Goal: Task Accomplishment & Management: Complete application form

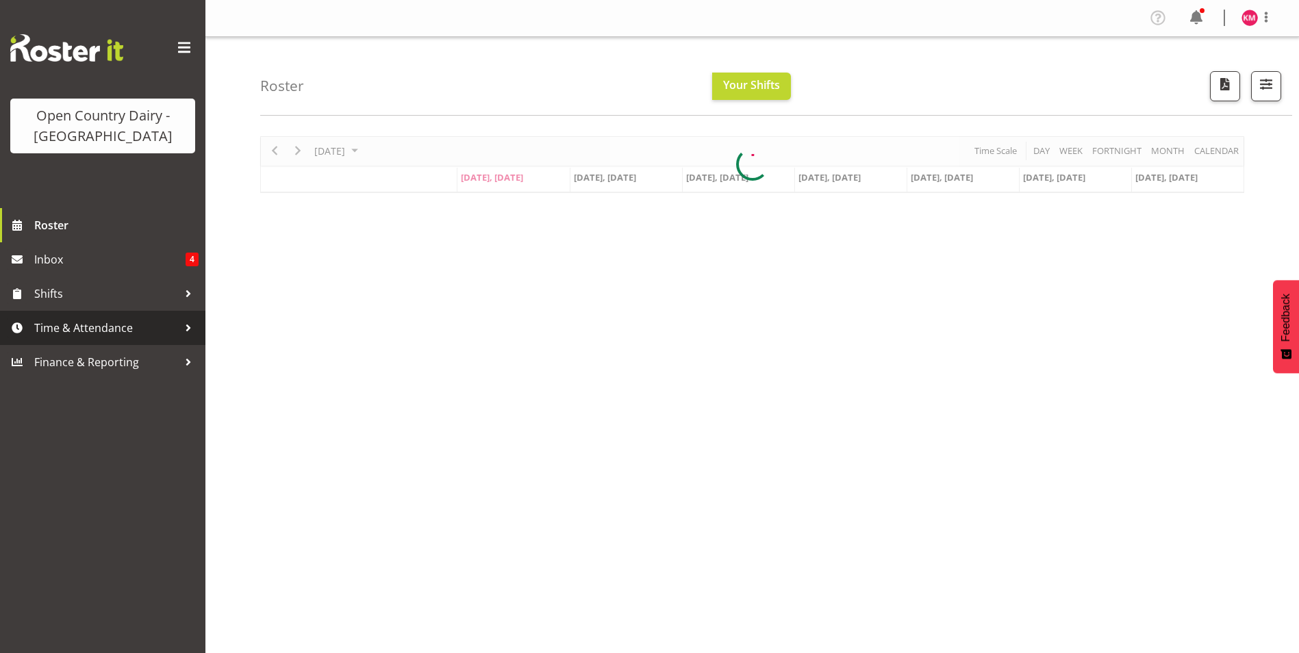
click at [102, 334] on span "Time & Attendance" at bounding box center [106, 328] width 144 height 21
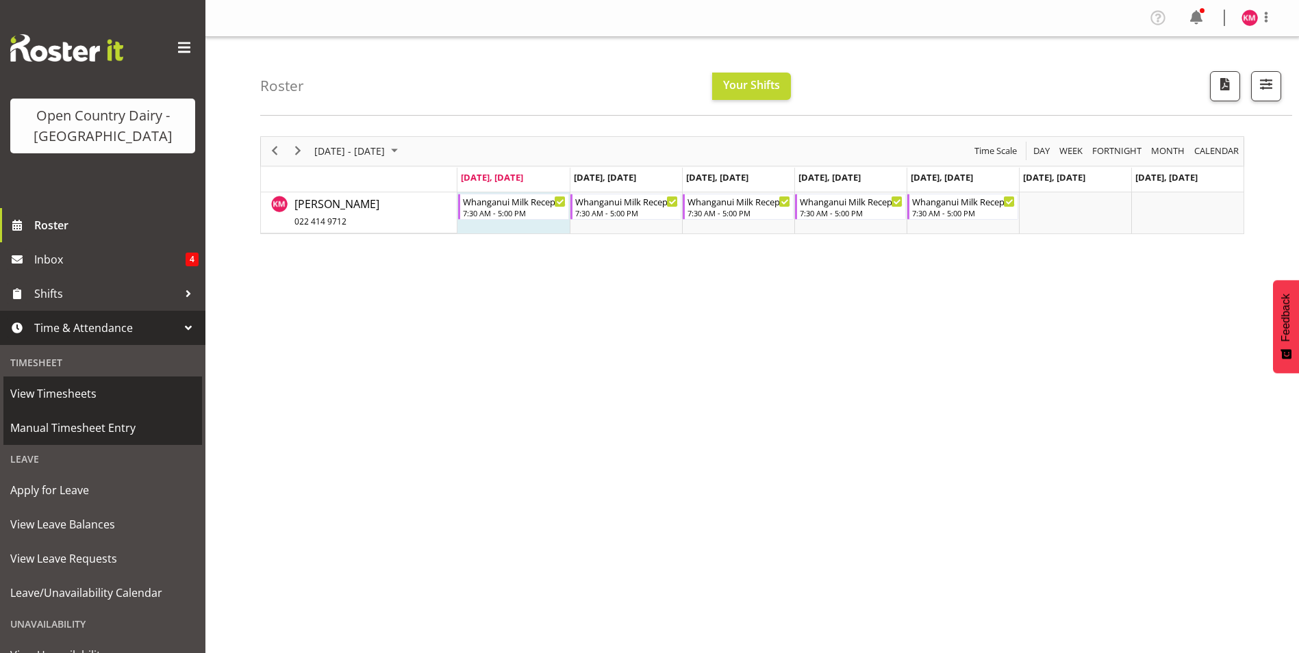
click at [73, 430] on span "Manual Timesheet Entry" at bounding box center [102, 428] width 185 height 21
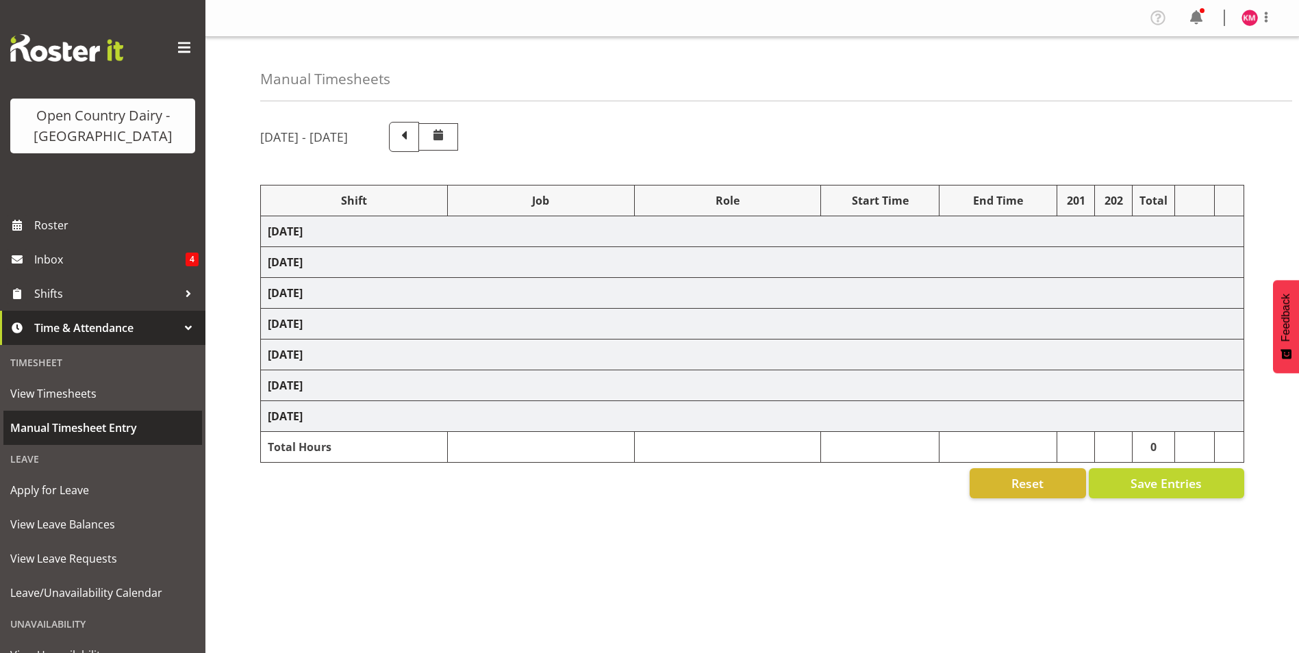
select select "64437"
select select "1168"
select select "64437"
select select "1168"
select select "64437"
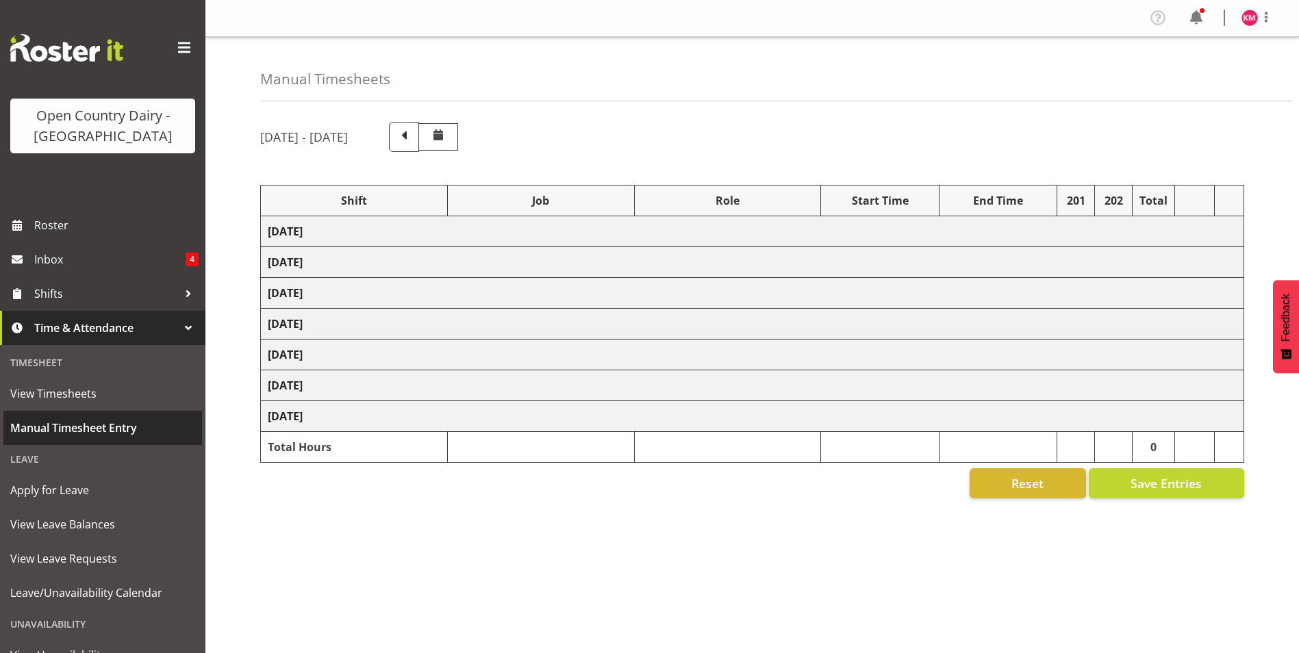
select select "1168"
select select "64437"
select select "1168"
select select "64437"
select select "1168"
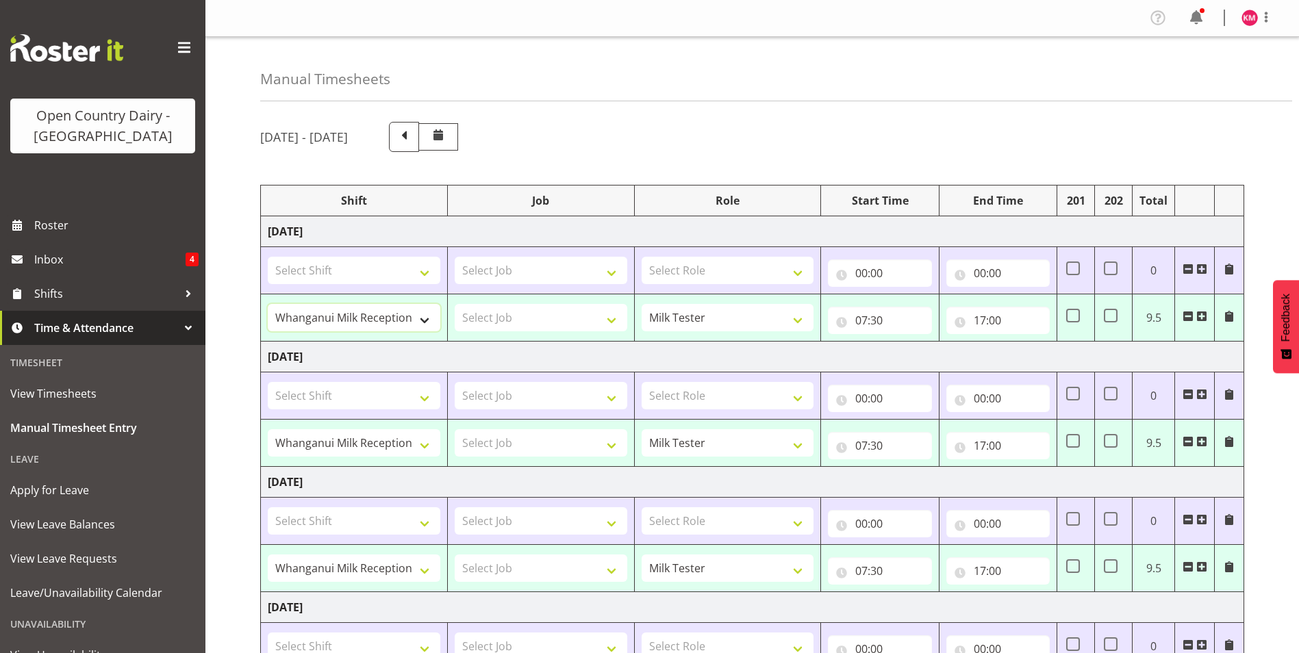
click at [397, 312] on select "3/3 Leaveshift - April 4/4 Leave 4/4 Leave Shift - April 4/4 Leave Shift - May …" at bounding box center [354, 317] width 173 height 27
click at [404, 313] on select "3/3 Leaveshift - April 4/4 Leave 4/4 Leave Shift - April 4/4 Leave Shift - May …" at bounding box center [354, 317] width 173 height 27
click at [737, 319] on select "Shift Supervisor Milk Tester" at bounding box center [727, 317] width 173 height 27
select select "1167"
click at [641, 304] on select "Shift Supervisor Milk Tester" at bounding box center [727, 317] width 173 height 27
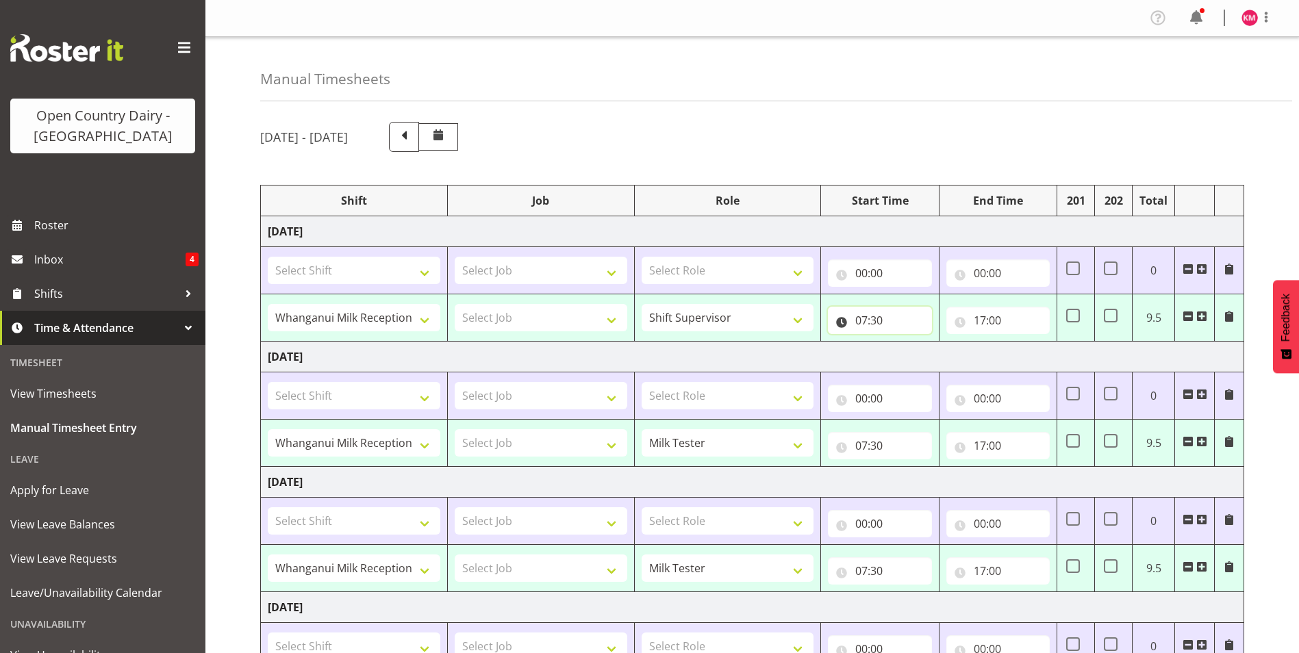
click at [878, 321] on input "07:30" at bounding box center [879, 320] width 103 height 27
click at [907, 353] on select "00 01 02 03 04 05 06 07 08 09 10 11 12 13 14 15 16 17 18 19 20 21 22 23" at bounding box center [921, 355] width 31 height 27
select select "17"
click at [906, 342] on select "00 01 02 03 04 05 06 07 08 09 10 11 12 13 14 15 16 17 18 19 20 21 22 23" at bounding box center [921, 355] width 31 height 27
type input "17:30"
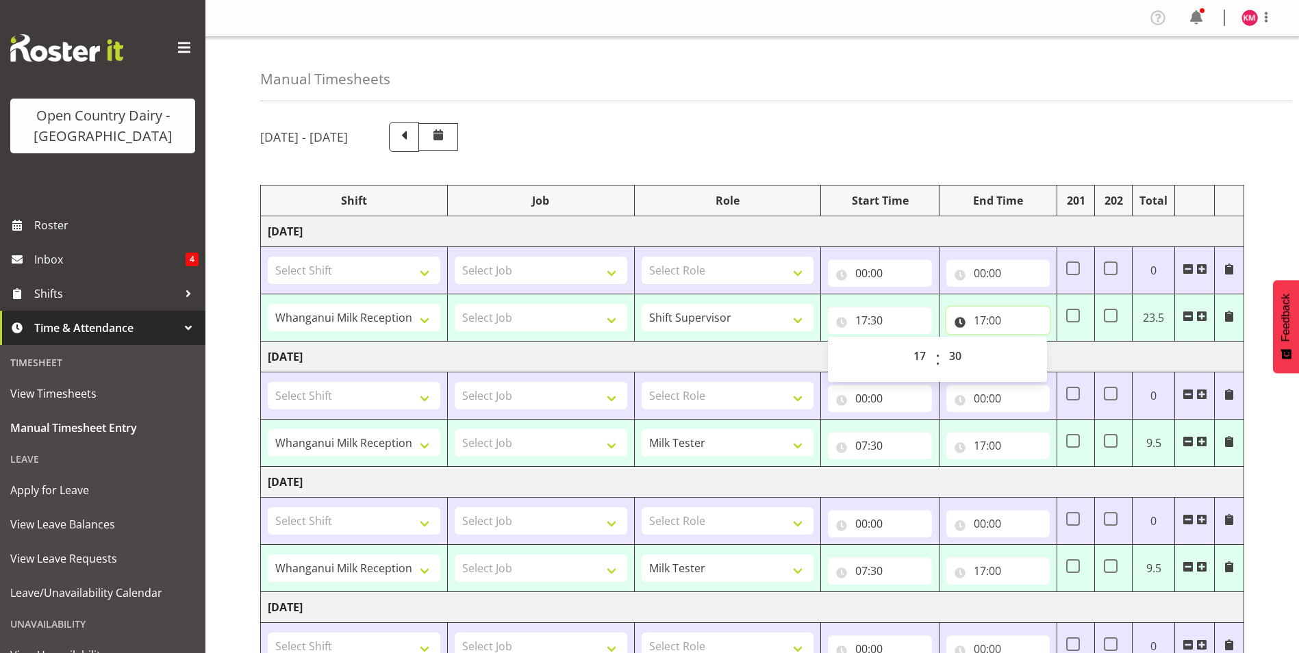
click at [982, 316] on input "17:00" at bounding box center [997, 320] width 103 height 27
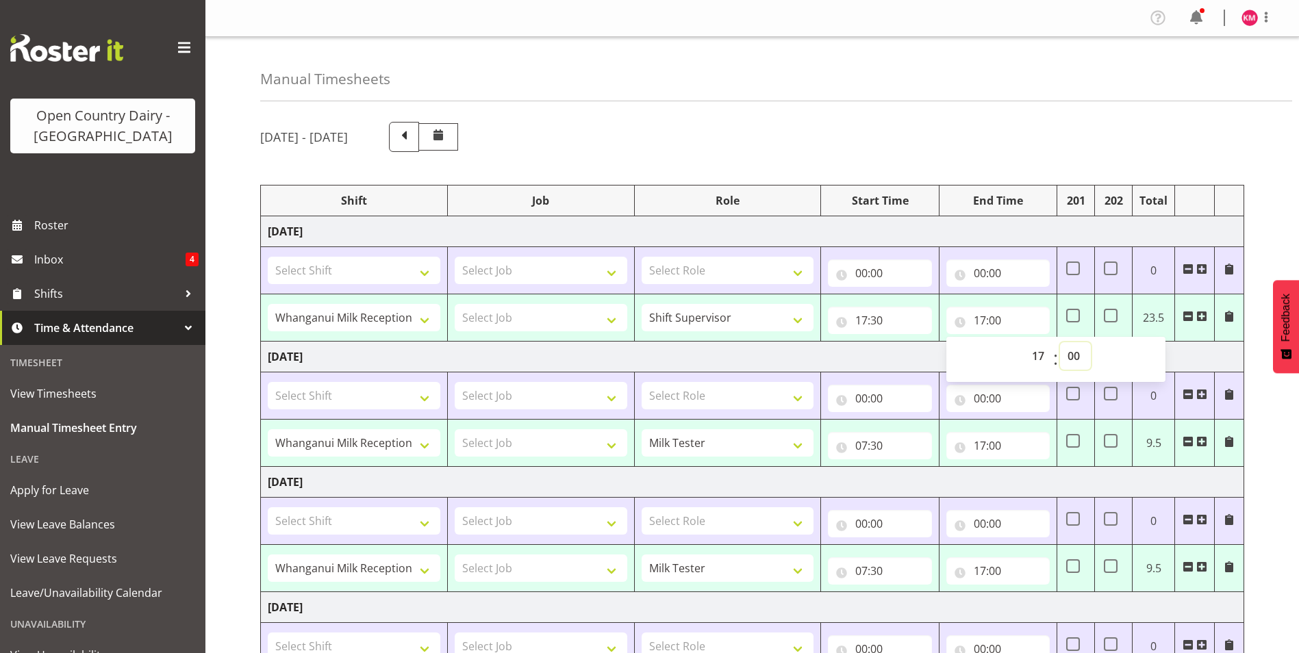
click at [1067, 353] on select "00 01 02 03 04 05 06 07 08 09 10 11 12 13 14 15 16 17 18 19 20 21 22 23 24 25 2…" at bounding box center [1075, 355] width 31 height 27
click at [864, 322] on input "17:30" at bounding box center [879, 320] width 103 height 27
click at [918, 357] on select "00 01 02 03 04 05 06 07 08 09 10 11 12 13 14 15 16 17 18 19 20 21 22 23" at bounding box center [921, 355] width 31 height 27
select select "5"
click at [906, 342] on select "00 01 02 03 04 05 06 07 08 09 10 11 12 13 14 15 16 17 18 19 20 21 22 23" at bounding box center [921, 355] width 31 height 27
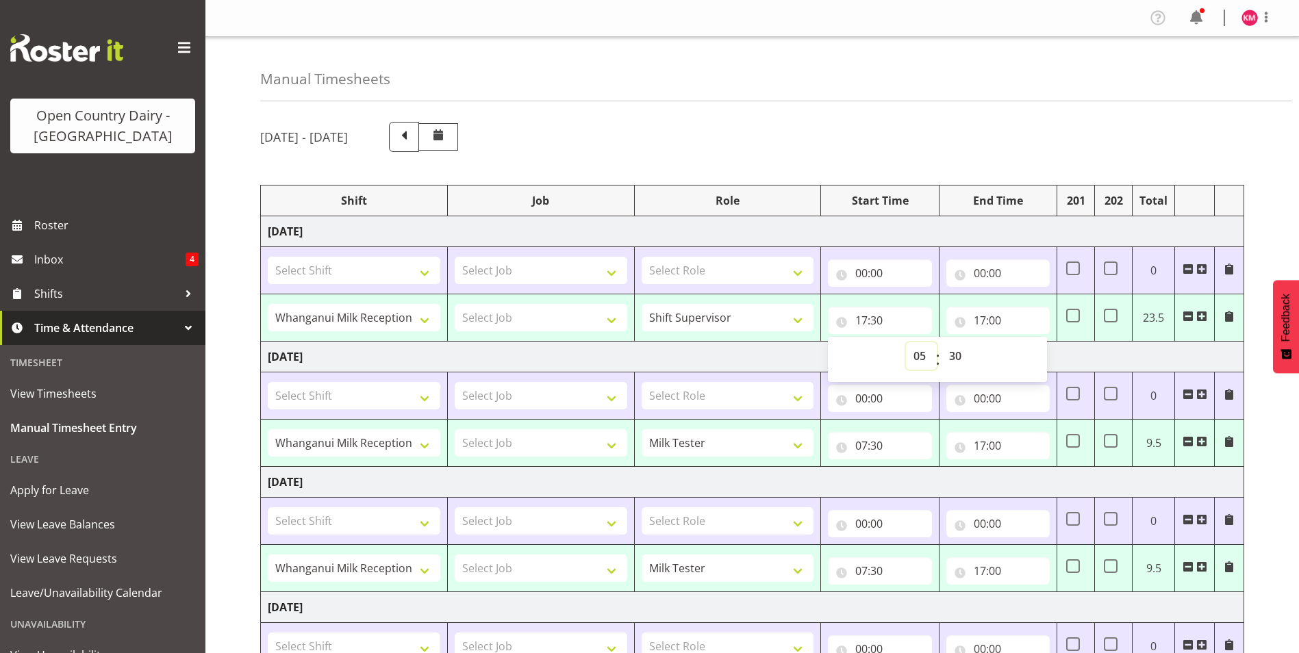
type input "05:30"
click at [984, 318] on input "17:00" at bounding box center [997, 320] width 103 height 27
click at [1074, 360] on select "00 01 02 03 04 05 06 07 08 09 10 11 12 13 14 15 16 17 18 19 20 21 22 23 24 25 2…" at bounding box center [1075, 355] width 31 height 27
select select "30"
click at [1060, 342] on select "00 01 02 03 04 05 06 07 08 09 10 11 12 13 14 15 16 17 18 19 20 21 22 23 24 25 2…" at bounding box center [1075, 355] width 31 height 27
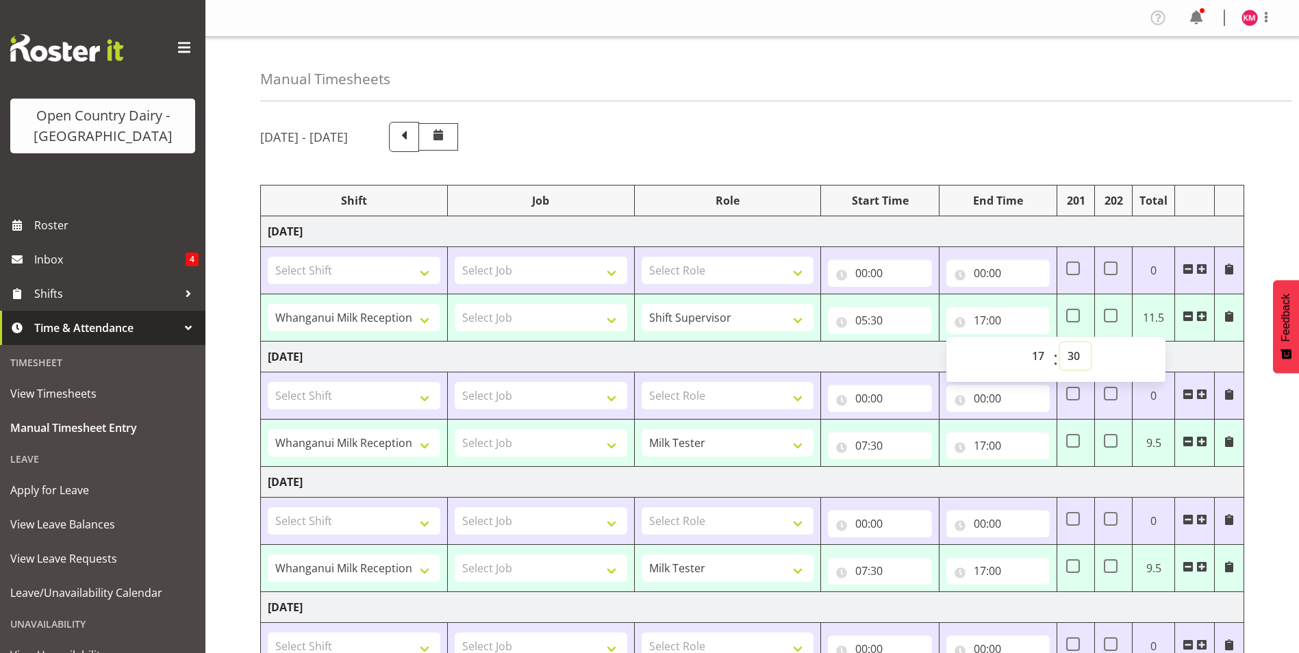
type input "17:30"
click at [1023, 129] on div "[DATE] - [DATE]" at bounding box center [752, 137] width 984 height 30
click at [1072, 311] on span at bounding box center [1073, 316] width 14 height 14
click at [1072, 311] on input "checkbox" at bounding box center [1070, 315] width 9 height 9
checkbox input "true"
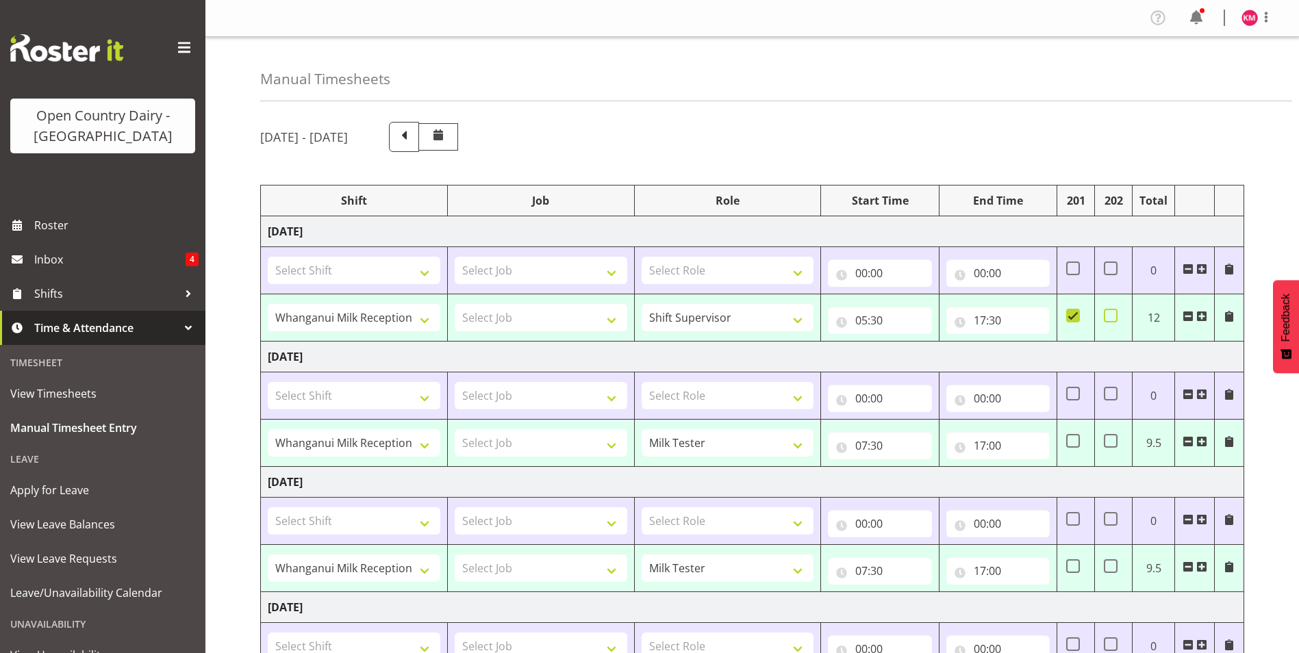
click at [1107, 311] on span at bounding box center [1110, 316] width 14 height 14
click at [1107, 311] on input "checkbox" at bounding box center [1107, 315] width 9 height 9
checkbox input "true"
click at [1230, 315] on span at bounding box center [1228, 316] width 11 height 11
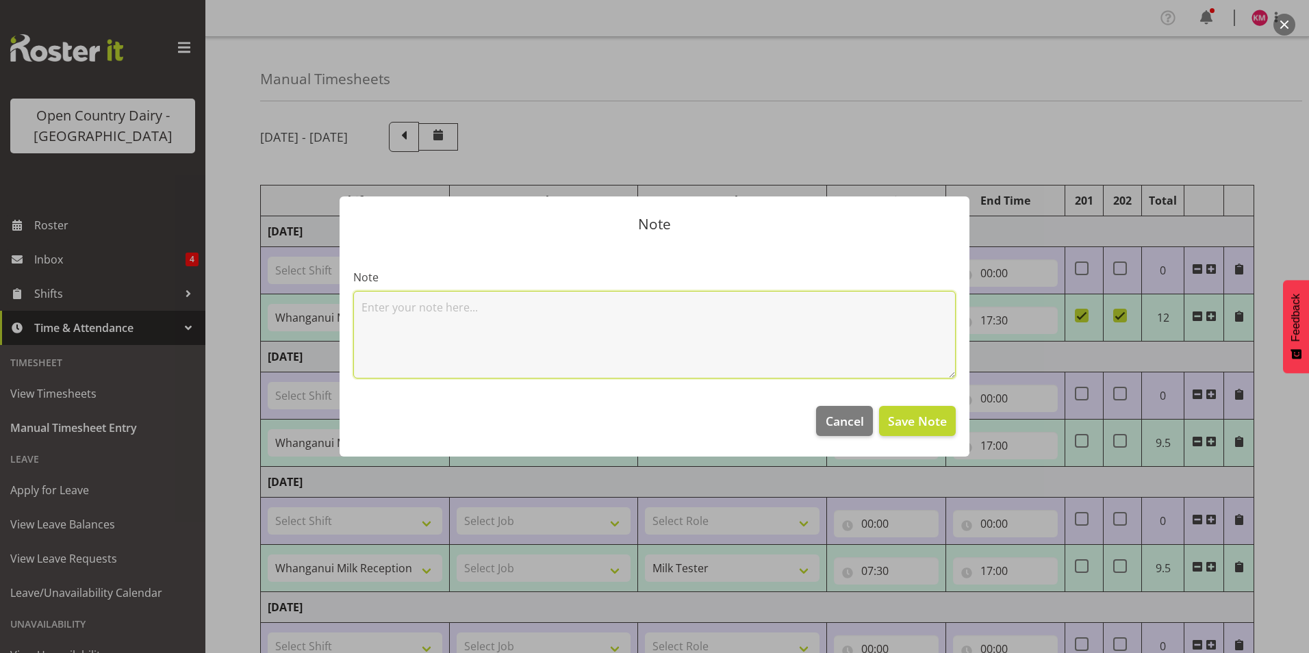
click at [656, 315] on textarea at bounding box center [654, 335] width 602 height 88
type textarea "cover"
click at [931, 427] on span "Save Note" at bounding box center [917, 421] width 59 height 18
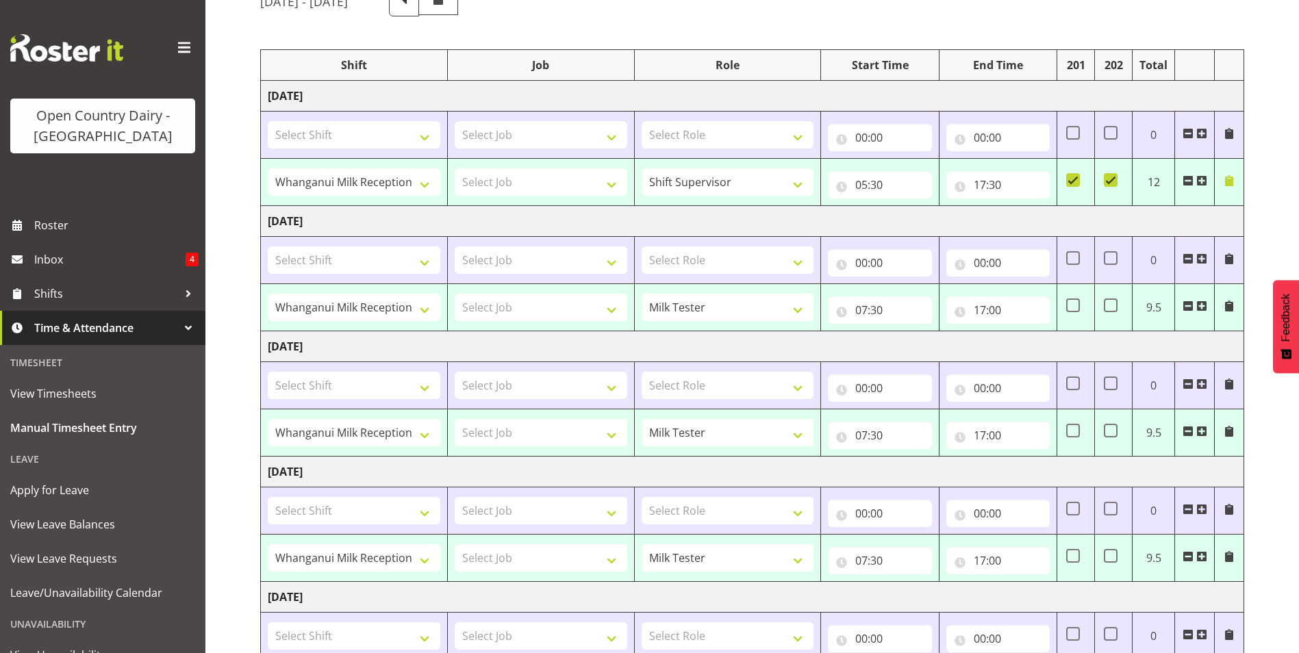
scroll to position [137, 0]
click at [985, 311] on input "17:00" at bounding box center [997, 308] width 103 height 27
click at [1038, 344] on select "00 01 02 03 04 05 06 07 08 09 10 11 12 13 14 15 16 17 18 19 20 21 22 23" at bounding box center [1039, 344] width 31 height 27
select select "16"
click at [1024, 331] on select "00 01 02 03 04 05 06 07 08 09 10 11 12 13 14 15 16 17 18 19 20 21 22 23" at bounding box center [1039, 344] width 31 height 27
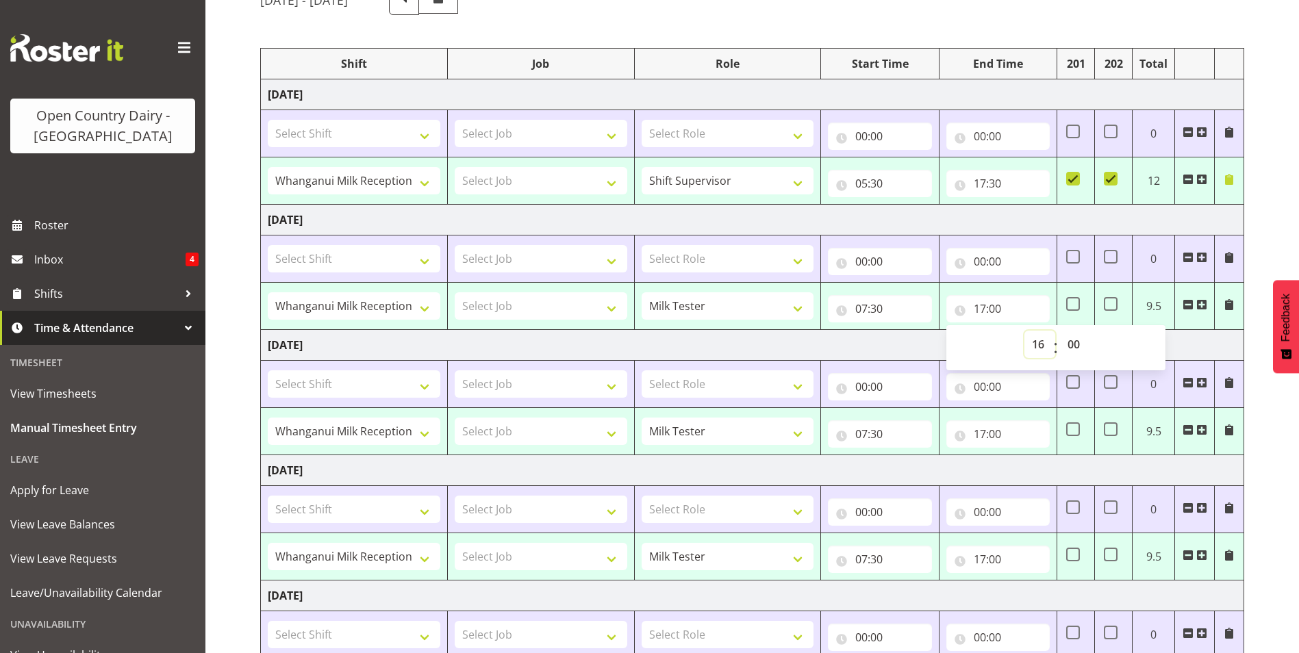
type input "16:00"
click at [1068, 342] on select "00 01 02 03 04 05 06 07 08 09 10 11 12 13 14 15 16 17 18 19 20 21 22 23 24 25 2…" at bounding box center [1075, 344] width 31 height 27
select select "30"
click at [1060, 331] on select "00 01 02 03 04 05 06 07 08 09 10 11 12 13 14 15 16 17 18 19 20 21 22 23 24 25 2…" at bounding box center [1075, 344] width 31 height 27
type input "16:30"
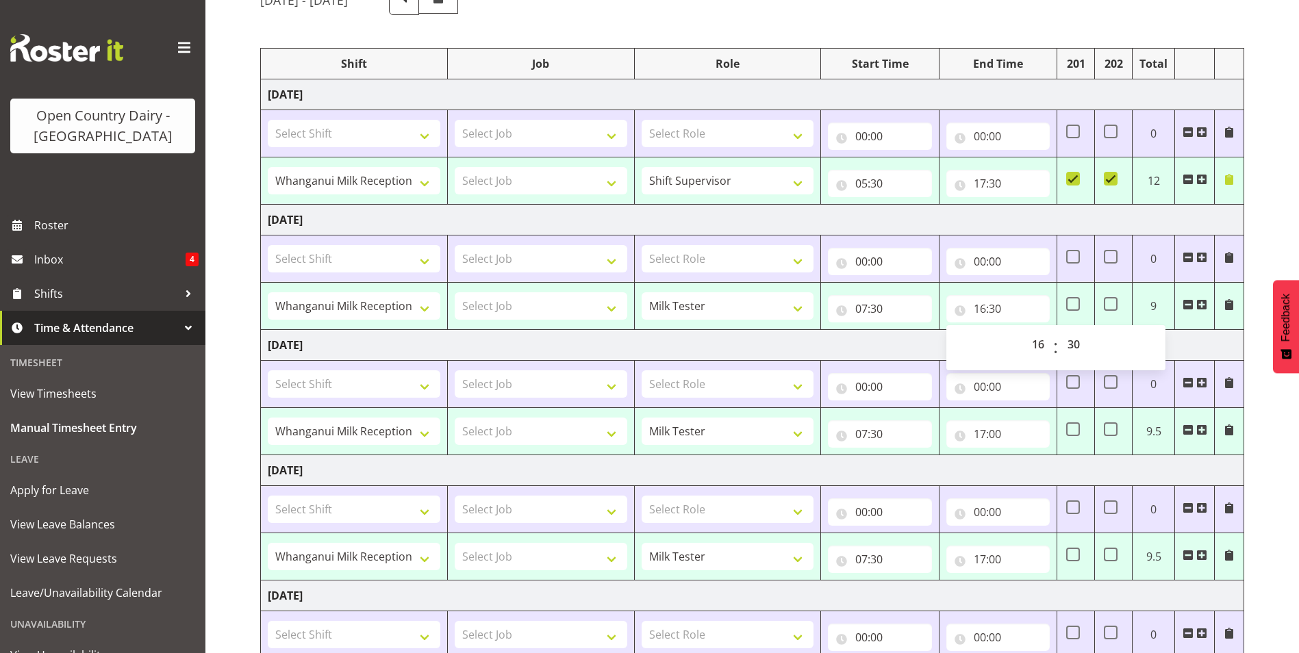
click at [988, 218] on td "[DATE]" at bounding box center [752, 220] width 983 height 31
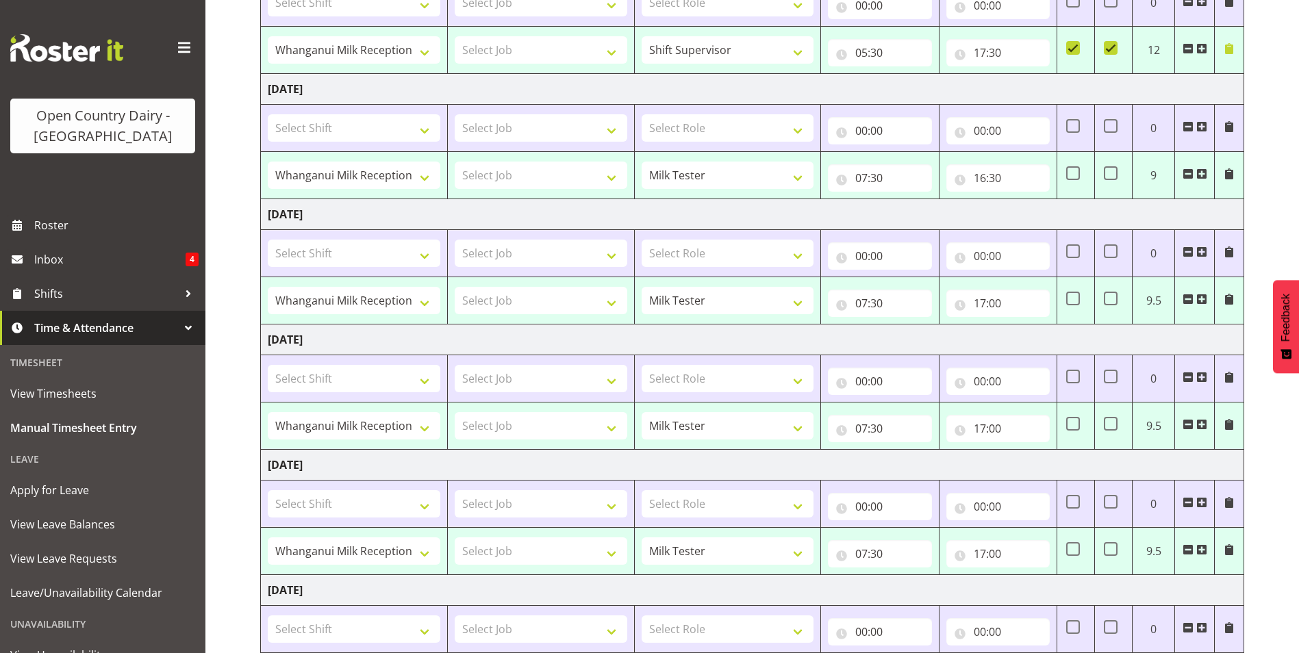
scroll to position [274, 0]
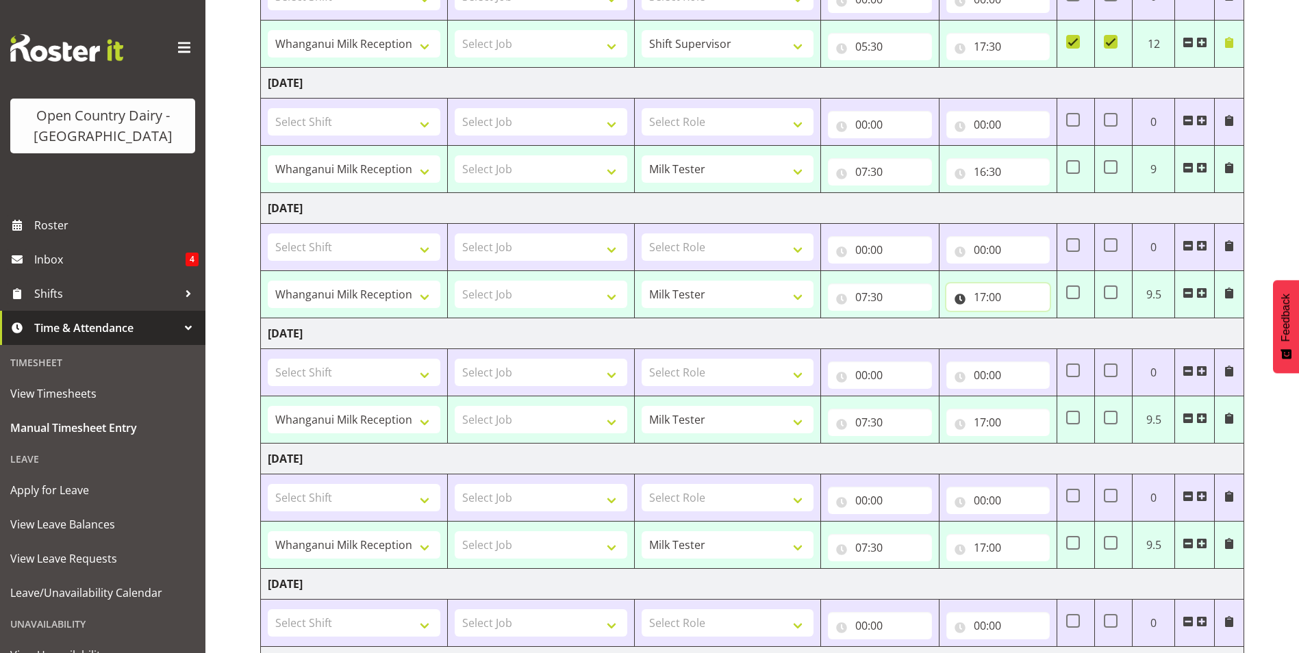
click at [981, 292] on input "17:00" at bounding box center [997, 296] width 103 height 27
click at [1036, 330] on select "00 01 02 03 04 05 06 07 08 09 10 11 12 13 14 15 16 17 18 19 20 21 22 23" at bounding box center [1039, 332] width 31 height 27
select select "16"
click at [1024, 319] on select "00 01 02 03 04 05 06 07 08 09 10 11 12 13 14 15 16 17 18 19 20 21 22 23" at bounding box center [1039, 332] width 31 height 27
type input "16:00"
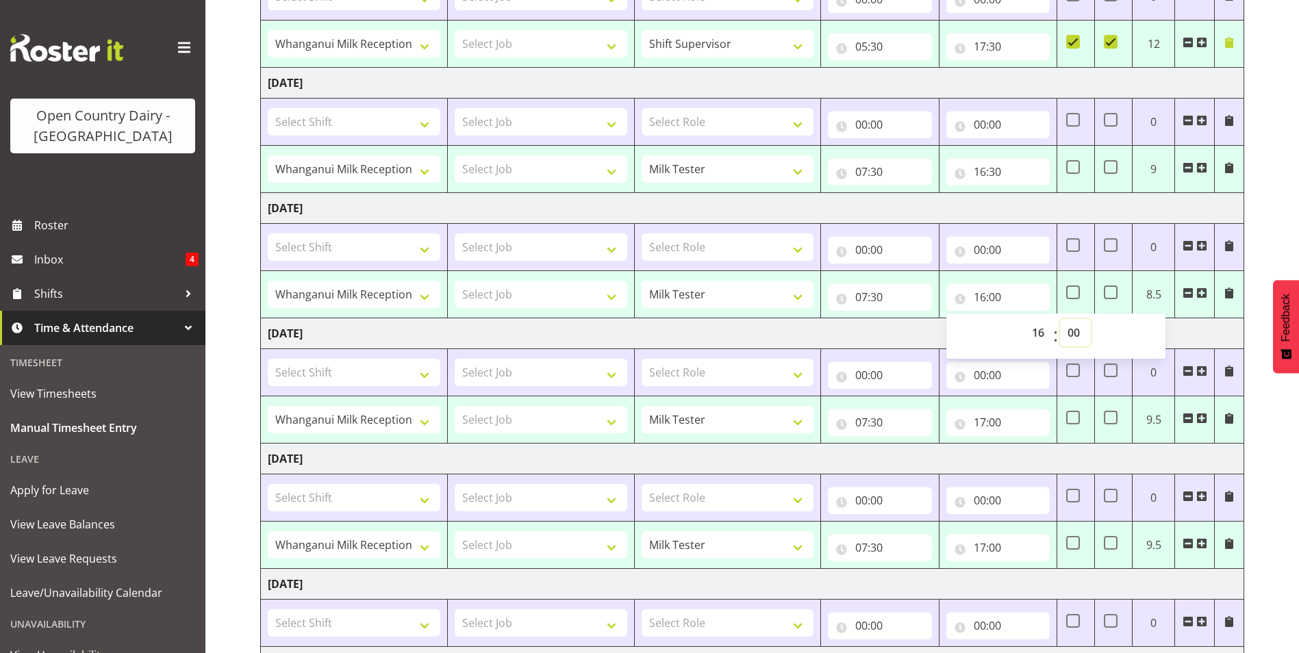
click at [1069, 330] on select "00 01 02 03 04 05 06 07 08 09 10 11 12 13 14 15 16 17 18 19 20 21 22 23 24 25 2…" at bounding box center [1075, 332] width 31 height 27
select select "30"
click at [1060, 319] on select "00 01 02 03 04 05 06 07 08 09 10 11 12 13 14 15 16 17 18 19 20 21 22 23 24 25 2…" at bounding box center [1075, 332] width 31 height 27
type input "16:30"
click at [1038, 215] on td "[DATE]" at bounding box center [752, 208] width 983 height 31
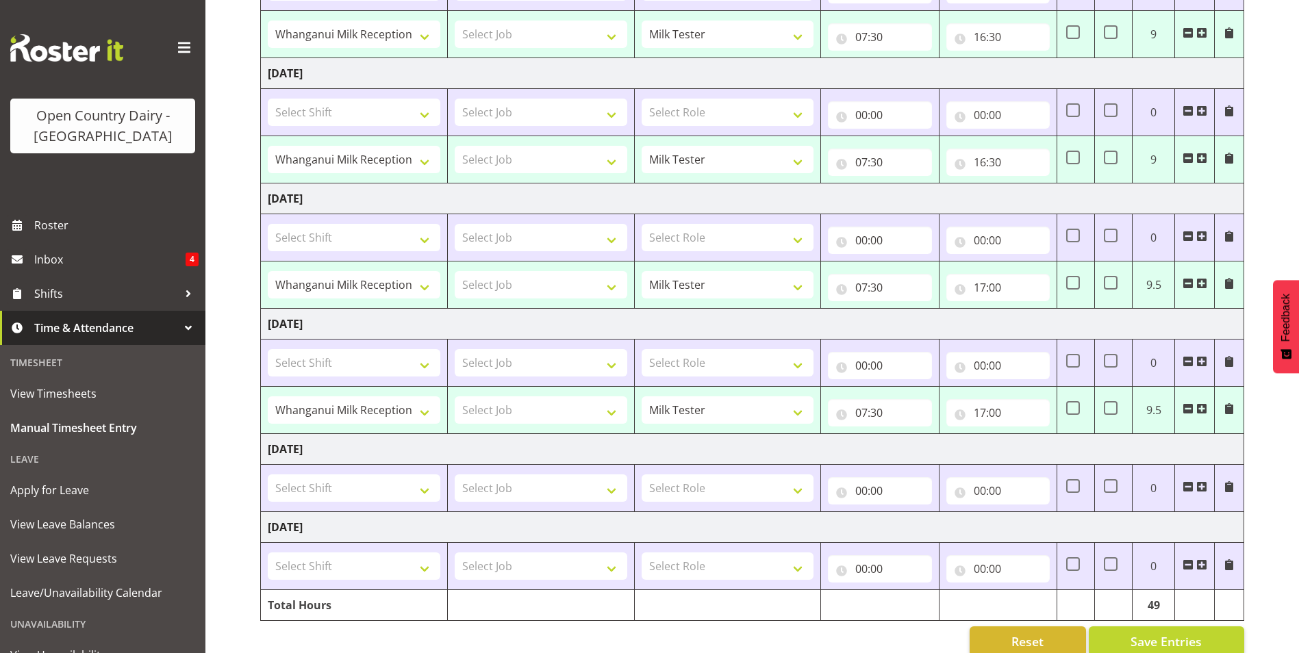
scroll to position [433, 0]
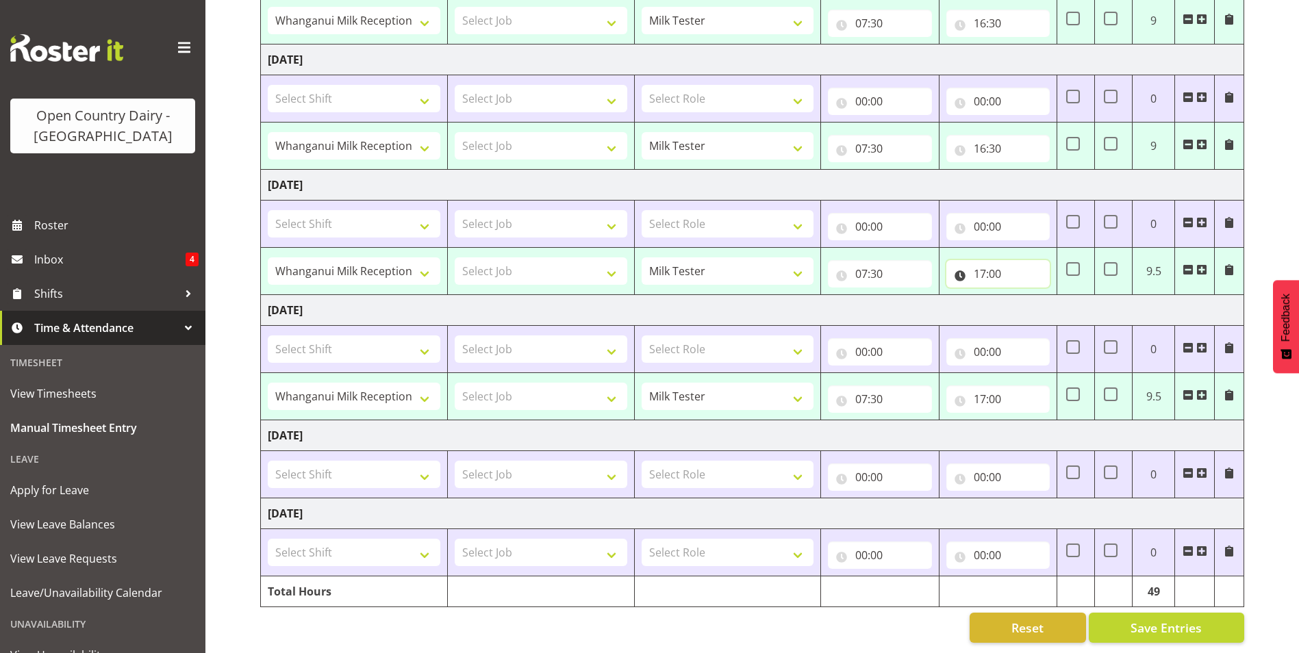
click at [982, 261] on input "17:00" at bounding box center [997, 273] width 103 height 27
click at [1040, 300] on select "00 01 02 03 04 05 06 07 08 09 10 11 12 13 14 15 16 17 18 19 20 21 22 23" at bounding box center [1039, 309] width 31 height 27
select select "16"
click at [1024, 296] on select "00 01 02 03 04 05 06 07 08 09 10 11 12 13 14 15 16 17 18 19 20 21 22 23" at bounding box center [1039, 309] width 31 height 27
type input "16:00"
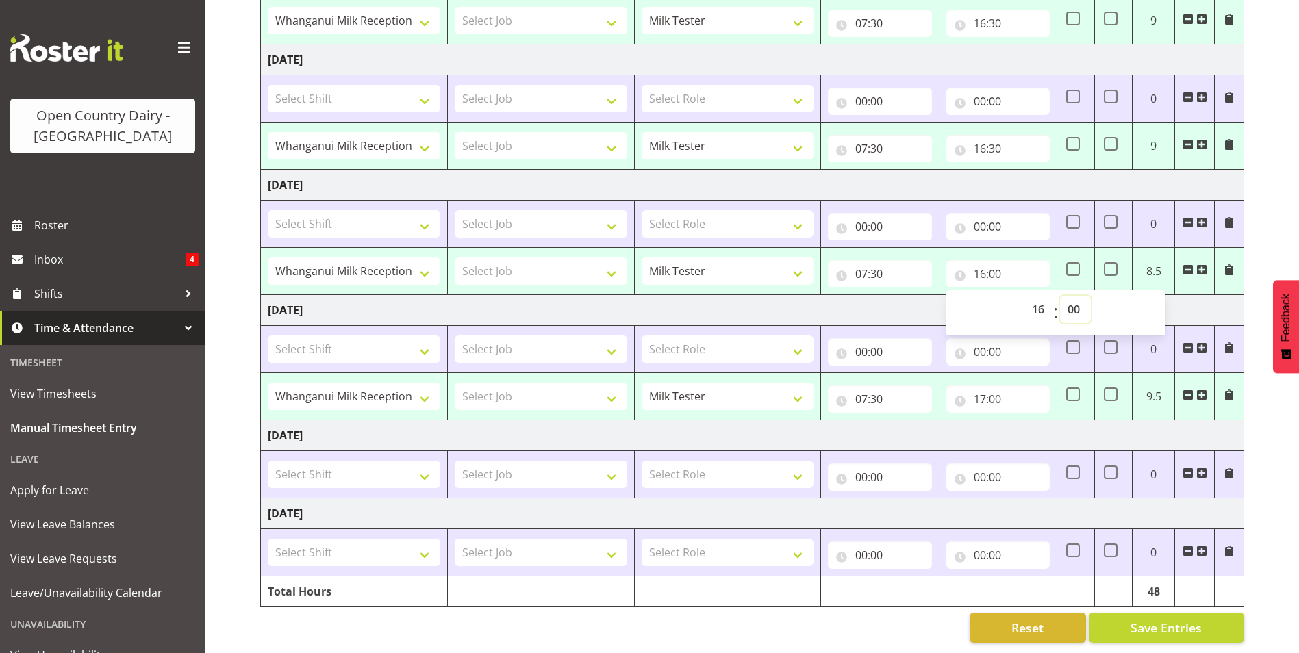
click at [1079, 298] on select "00 01 02 03 04 05 06 07 08 09 10 11 12 13 14 15 16 17 18 19 20 21 22 23 24 25 2…" at bounding box center [1075, 309] width 31 height 27
click at [1067, 299] on select "00 01 02 03 04 05 06 07 08 09 10 11 12 13 14 15 16 17 18 19 20 21 22 23 24 25 2…" at bounding box center [1075, 309] width 31 height 27
drag, startPoint x: 1073, startPoint y: 304, endPoint x: 1072, endPoint y: 314, distance: 10.3
click at [1073, 303] on select "00 01 02 03 04 05 06 07 08 09 10 11 12 13 14 15 16 17 18 19 20 21 22 23 24 25 2…" at bounding box center [1075, 309] width 31 height 27
select select "30"
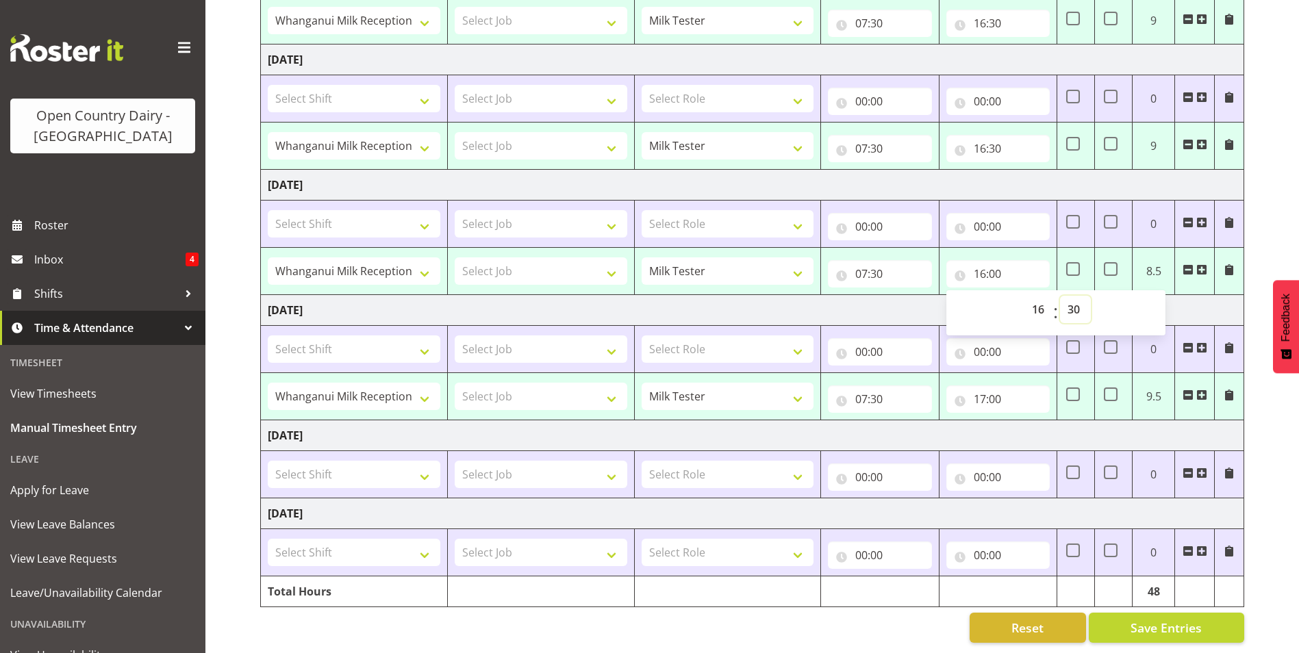
click at [1060, 296] on select "00 01 02 03 04 05 06 07 08 09 10 11 12 13 14 15 16 17 18 19 20 21 22 23 24 25 2…" at bounding box center [1075, 309] width 31 height 27
type input "16:30"
click at [900, 295] on td "[DATE]" at bounding box center [752, 310] width 983 height 31
click at [995, 390] on input "17:00" at bounding box center [997, 398] width 103 height 27
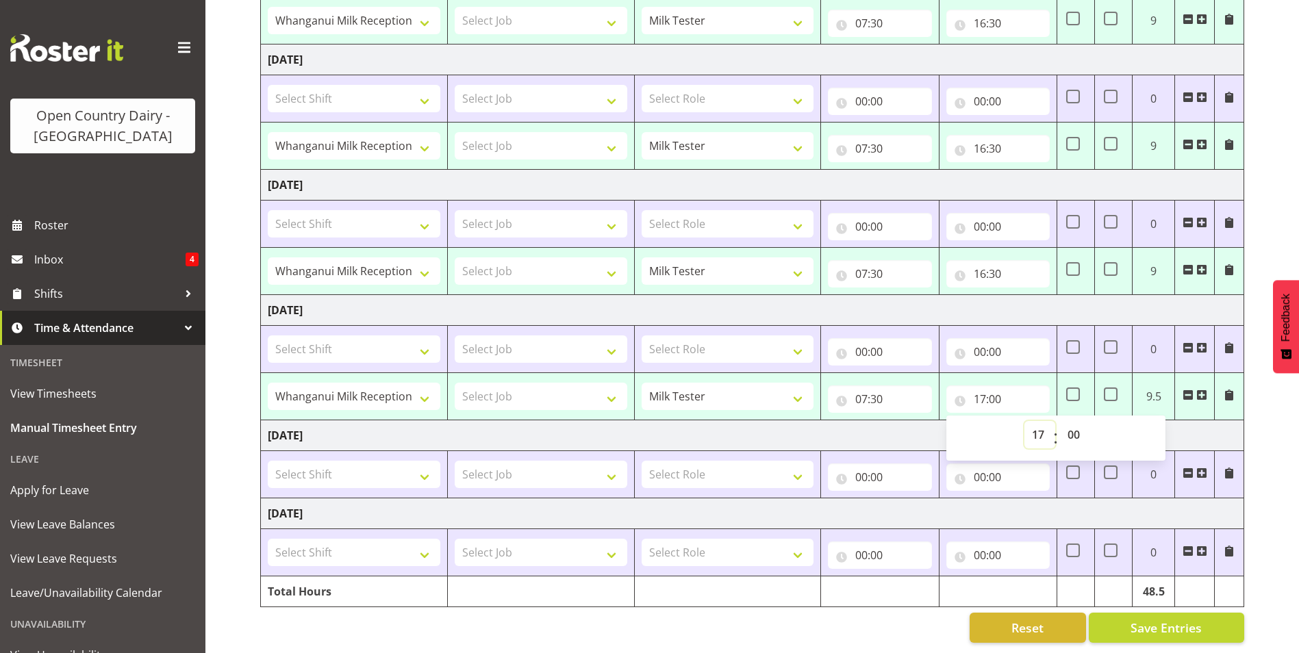
click at [1038, 431] on select "00 01 02 03 04 05 06 07 08 09 10 11 12 13 14 15 16 17 18 19 20 21 22 23" at bounding box center [1039, 434] width 31 height 27
select select "16"
click at [1024, 421] on select "00 01 02 03 04 05 06 07 08 09 10 11 12 13 14 15 16 17 18 19 20 21 22 23" at bounding box center [1039, 434] width 31 height 27
type input "16:00"
click at [1074, 426] on select "00 01 02 03 04 05 06 07 08 09 10 11 12 13 14 15 16 17 18 19 20 21 22 23 24 25 2…" at bounding box center [1075, 434] width 31 height 27
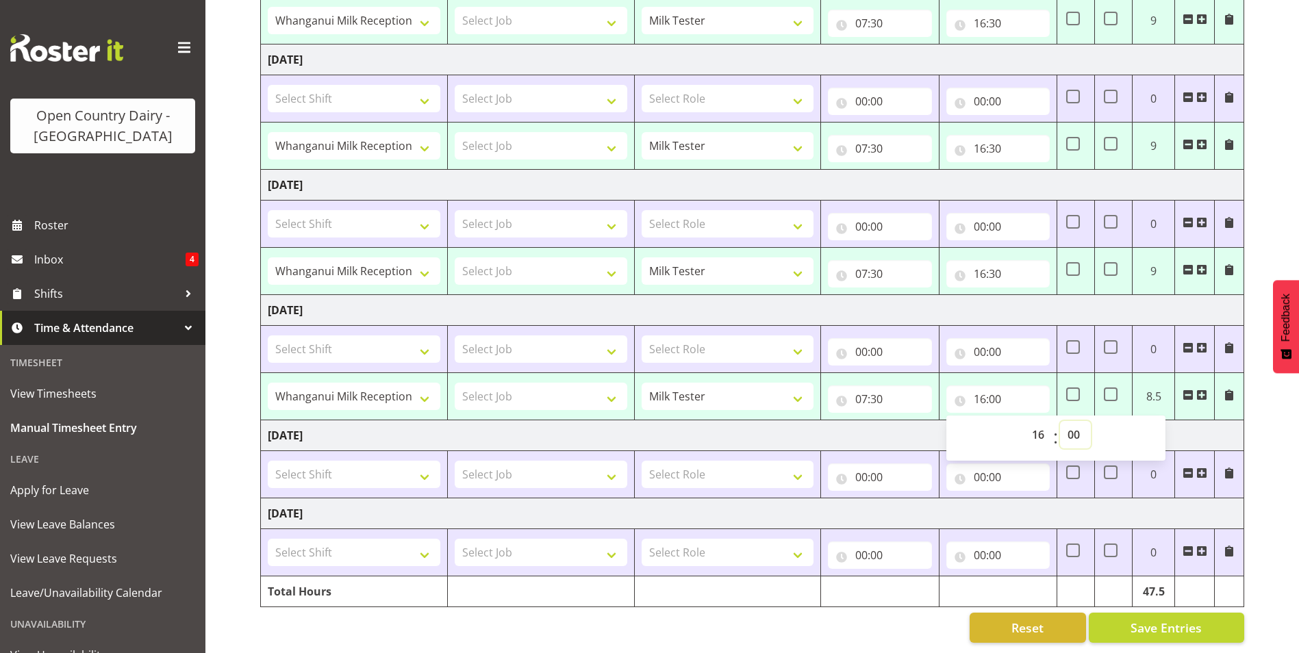
select select "30"
click at [1060, 421] on select "00 01 02 03 04 05 06 07 08 09 10 11 12 13 14 15 16 17 18 19 20 21 22 23 24 25 2…" at bounding box center [1075, 434] width 31 height 27
type input "16:30"
click at [1040, 305] on td "[DATE]" at bounding box center [752, 310] width 983 height 31
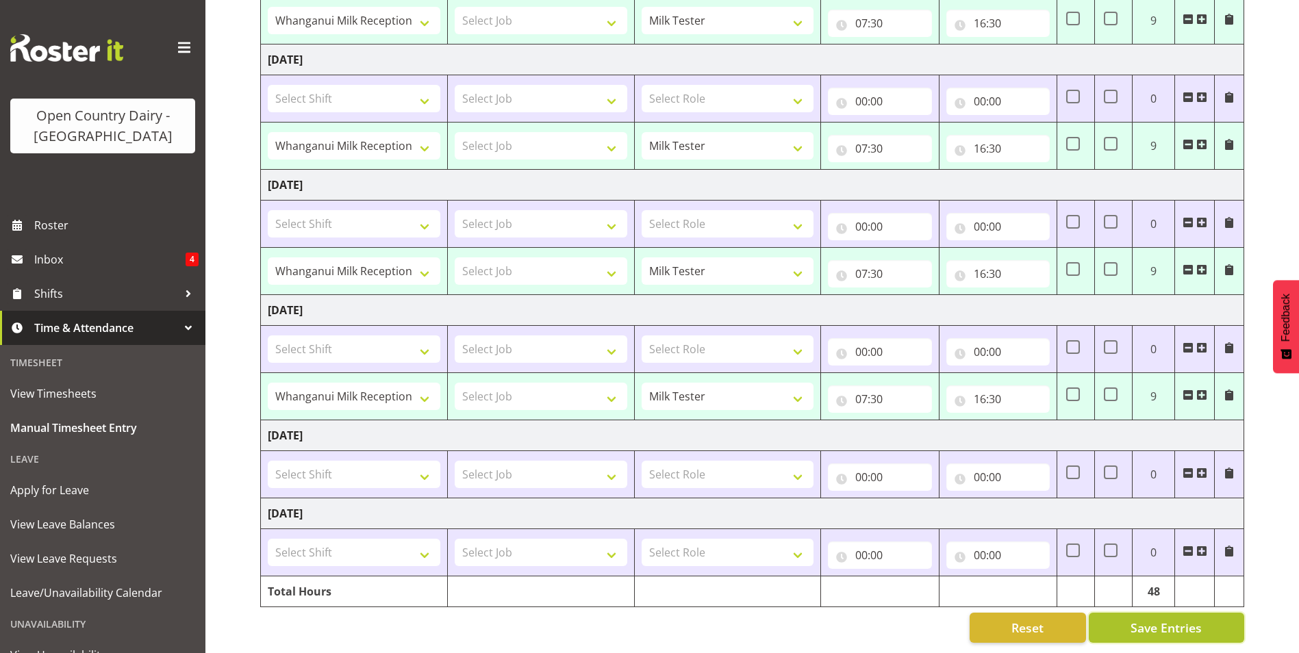
click at [1147, 620] on span "Save Entries" at bounding box center [1165, 628] width 71 height 18
select select "64437"
type input "05:30"
type input "17:30"
checkbox input "true"
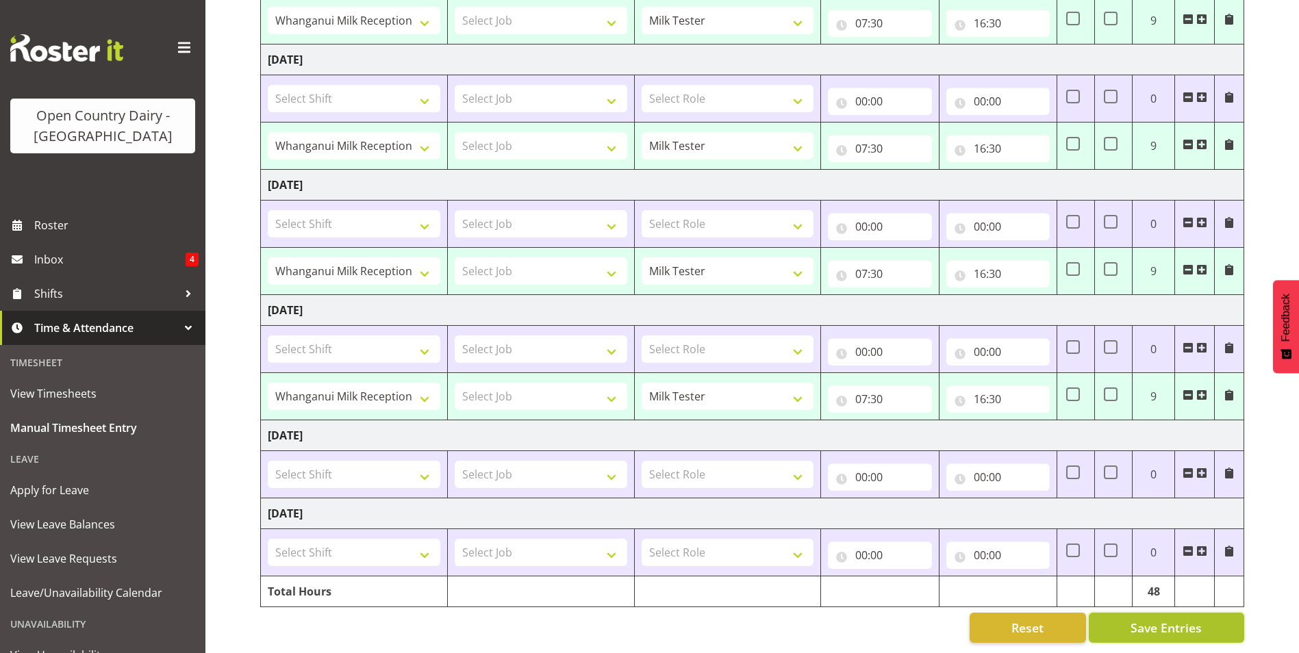
checkbox input "true"
select select "64437"
select select "1168"
type input "07:30"
type input "16:30"
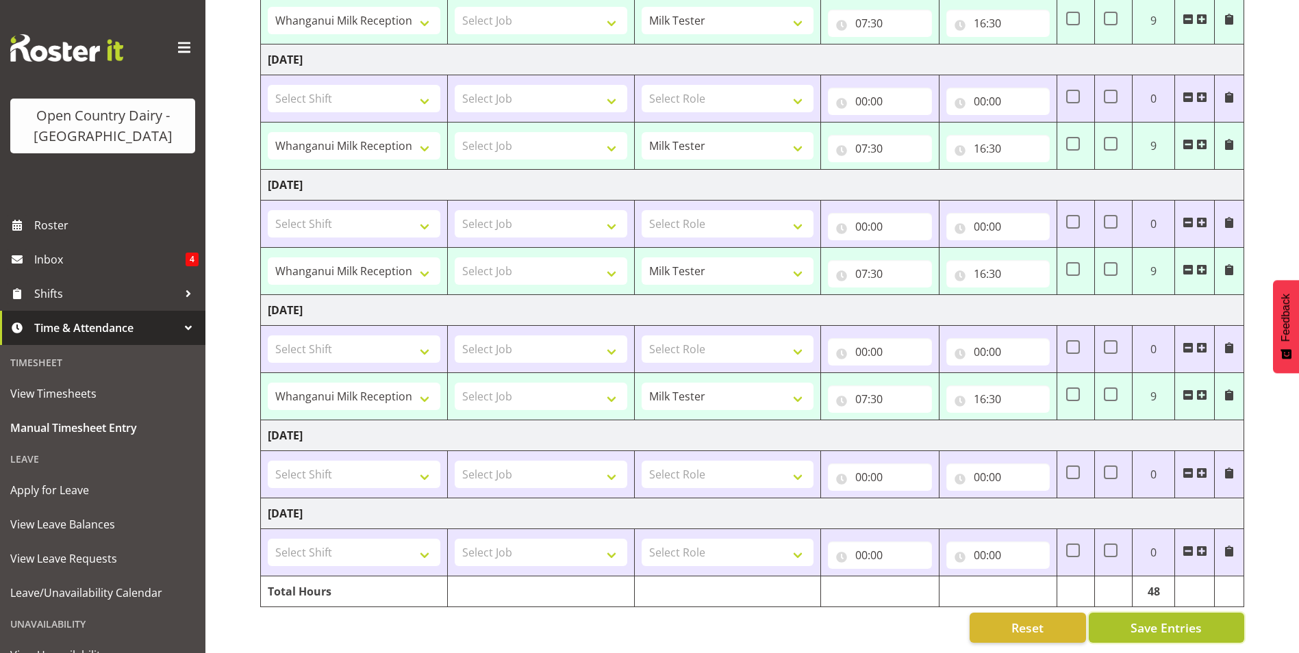
select select "64437"
select select "1168"
type input "07:30"
type input "16:30"
select select "64437"
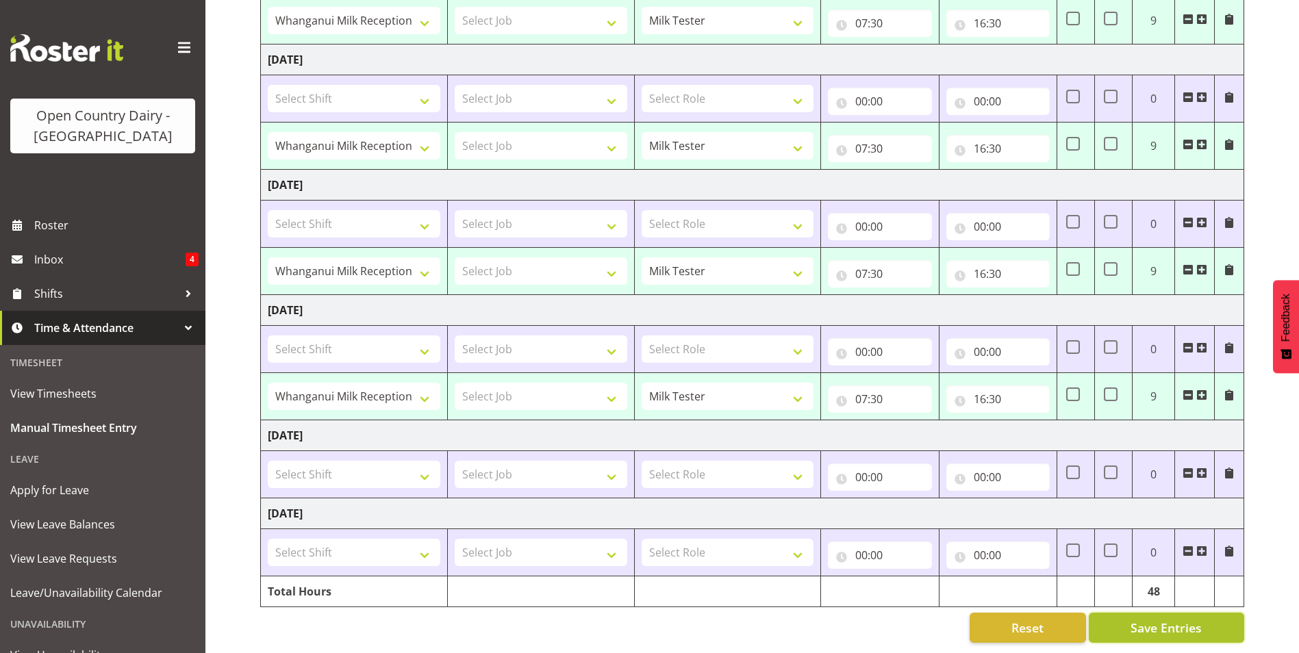
select select "1168"
type input "07:30"
type input "16:30"
select select "64437"
select select "1168"
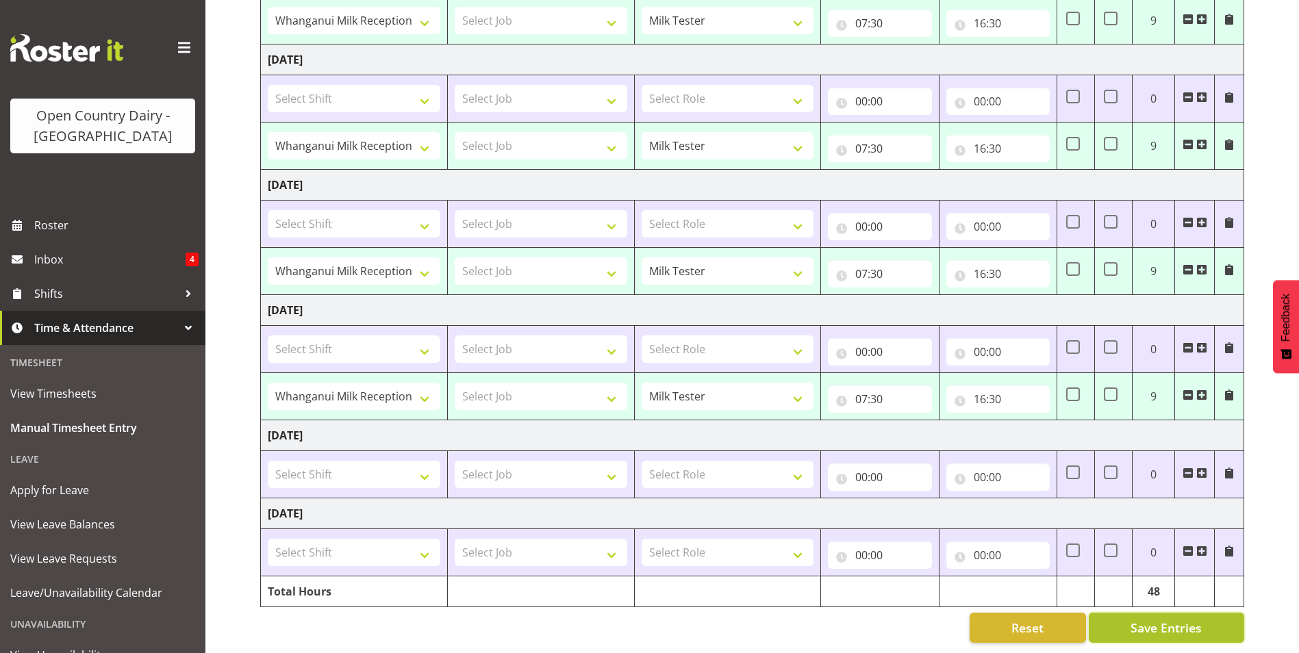
type input "07:30"
type input "16:30"
select select "64437"
select select "1168"
select select "64437"
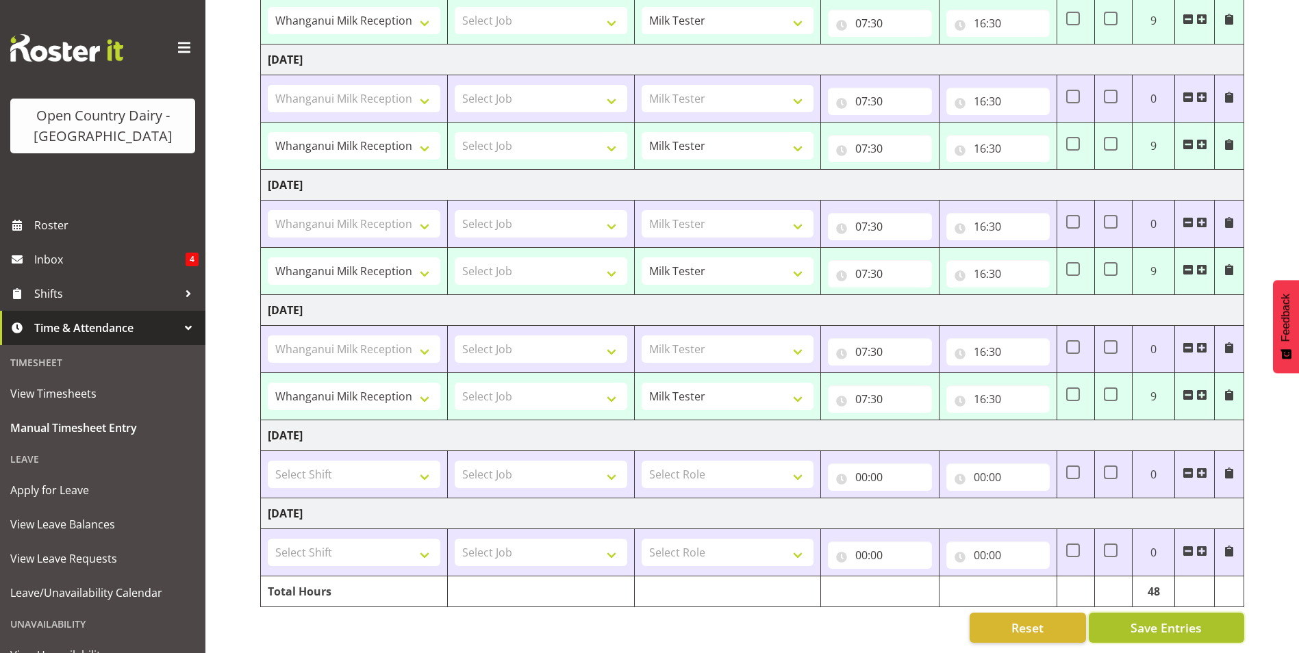
select select "1168"
select select "64437"
select select "1168"
select select "64437"
select select "1168"
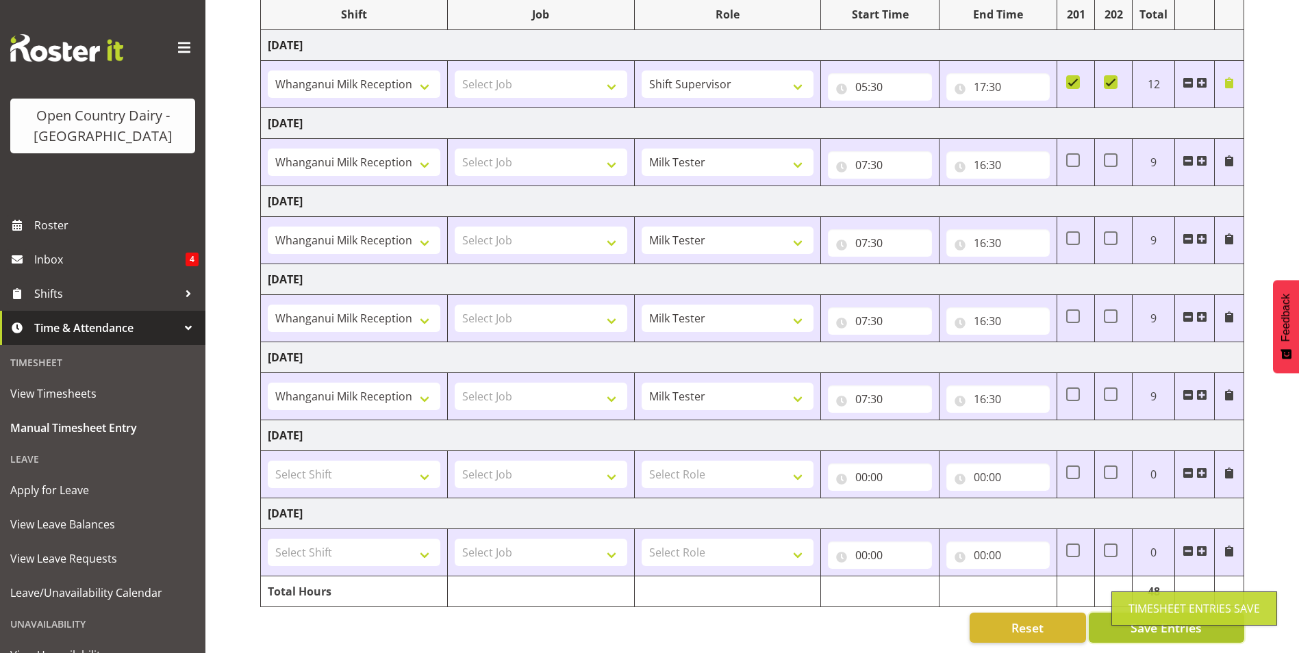
scroll to position [196, 0]
click at [1140, 619] on span "Save Entries" at bounding box center [1165, 628] width 71 height 18
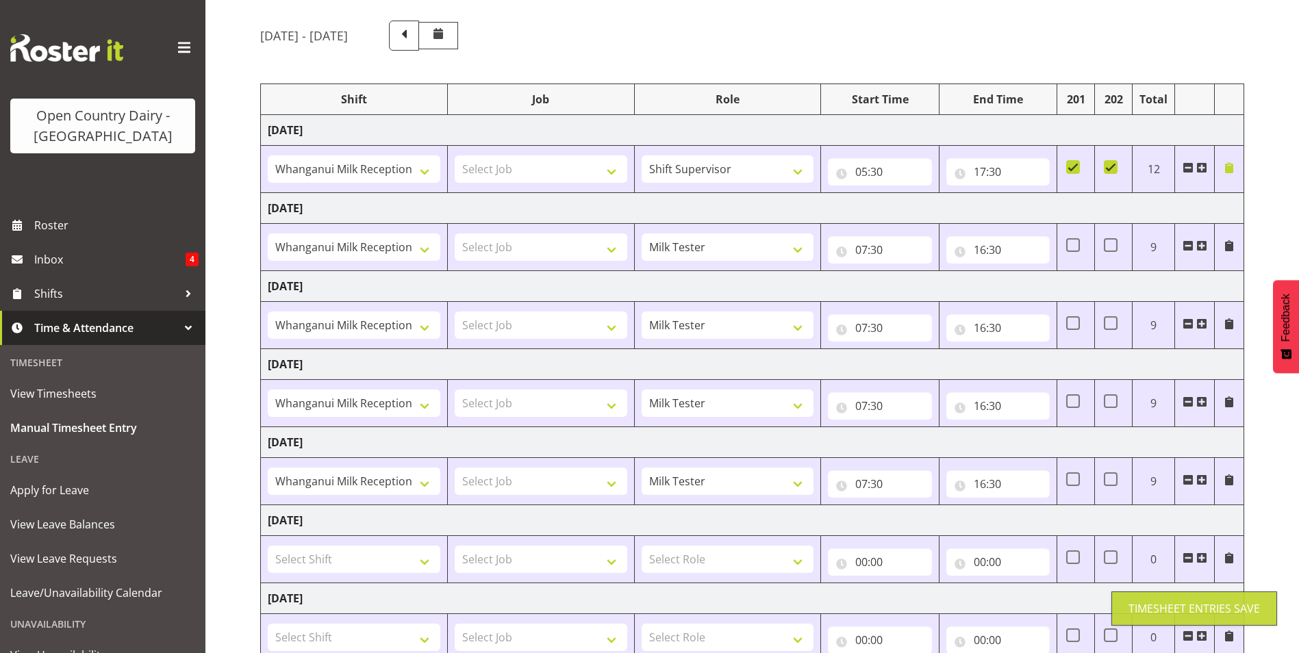
scroll to position [0, 0]
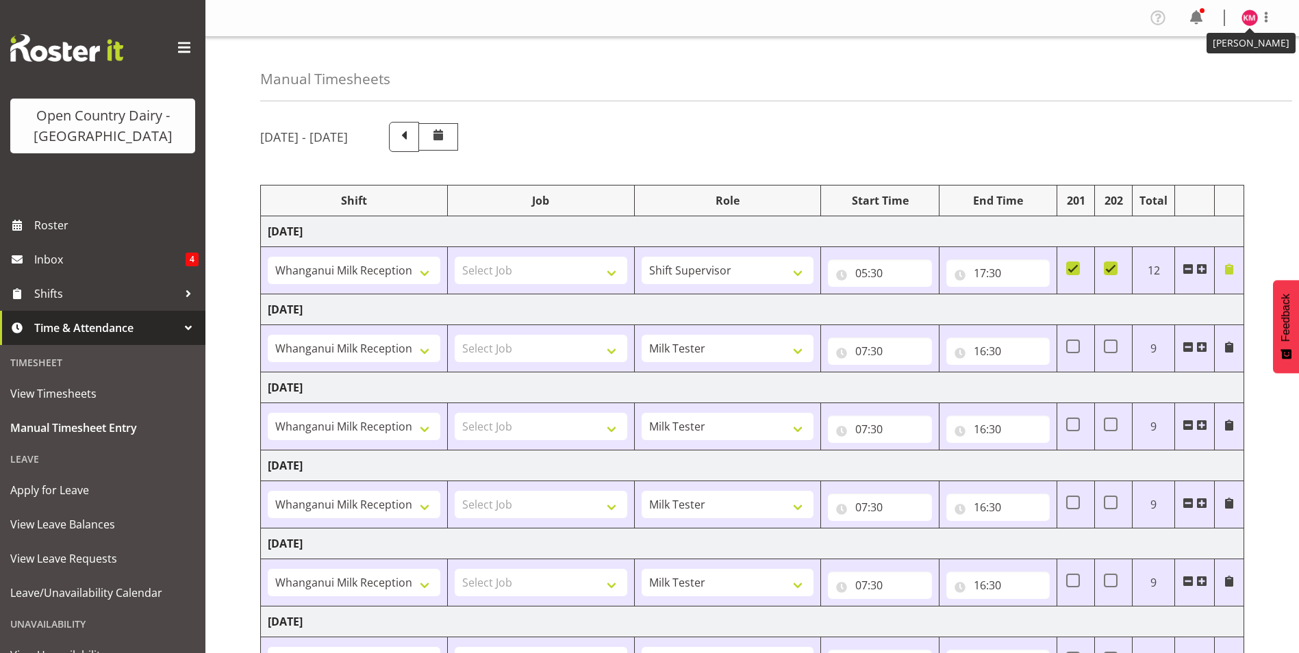
click at [1245, 18] on img at bounding box center [1249, 18] width 16 height 16
click at [1175, 48] on link "Profile" at bounding box center [1208, 47] width 131 height 25
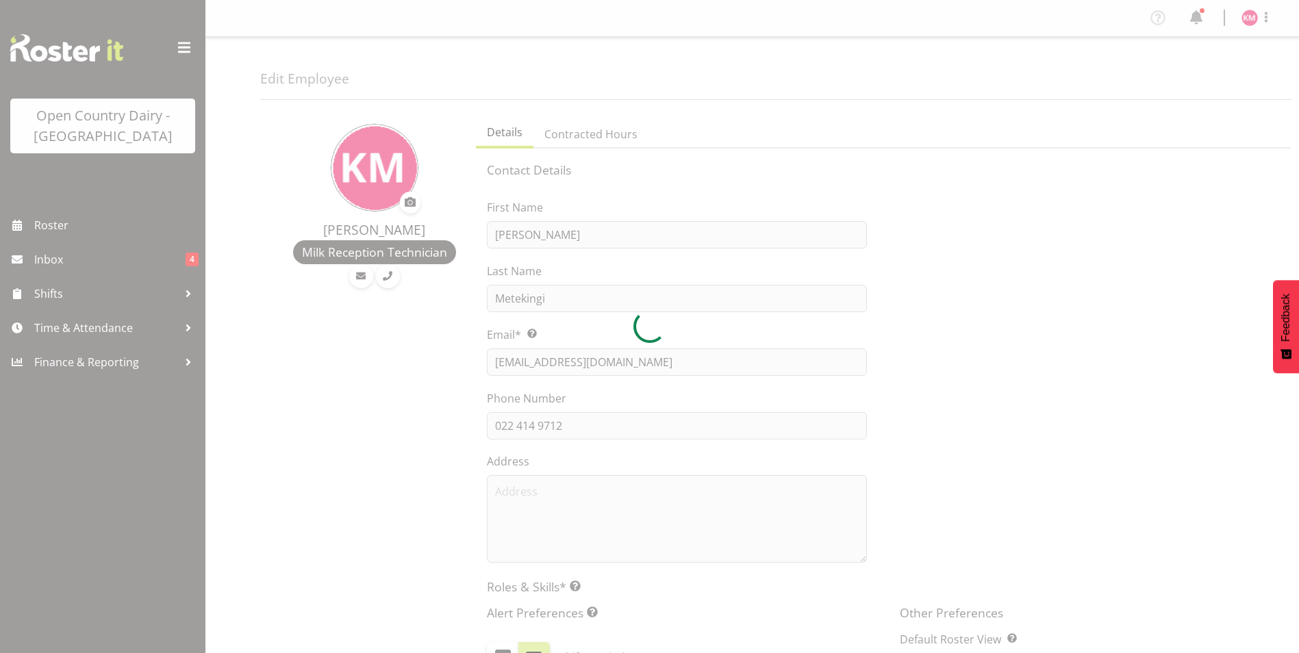
select select "TimelineWeek"
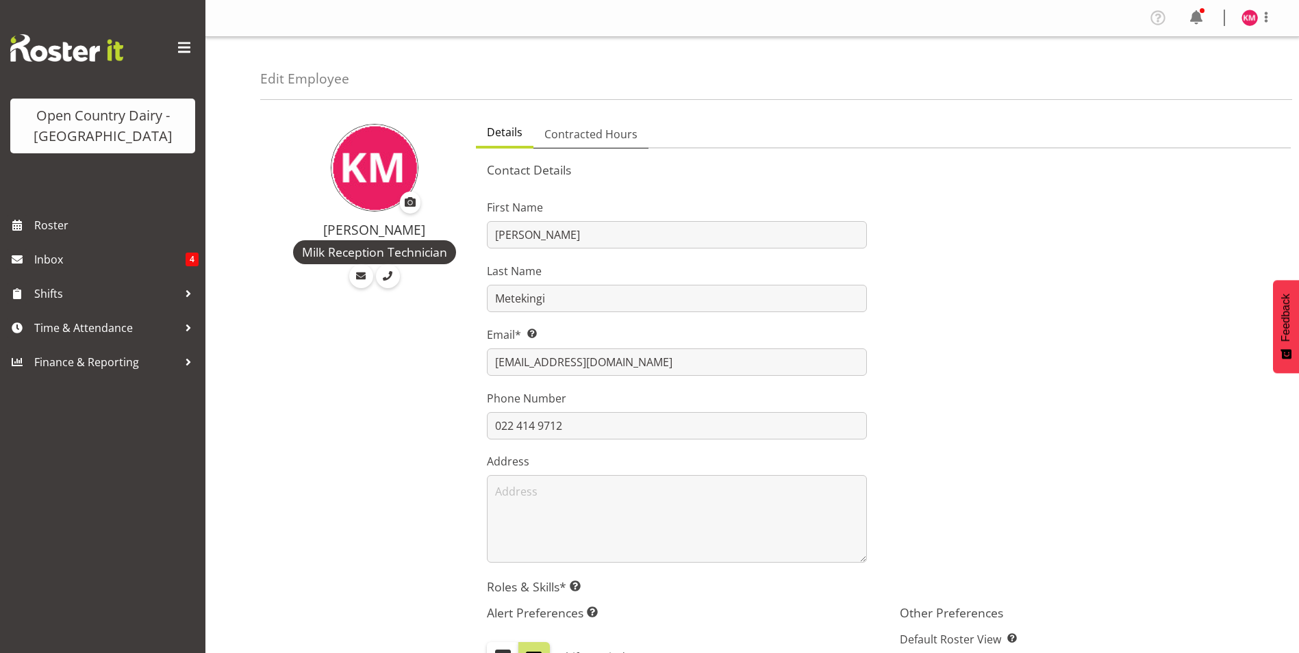
click at [579, 125] on link "Contracted Hours" at bounding box center [590, 134] width 115 height 29
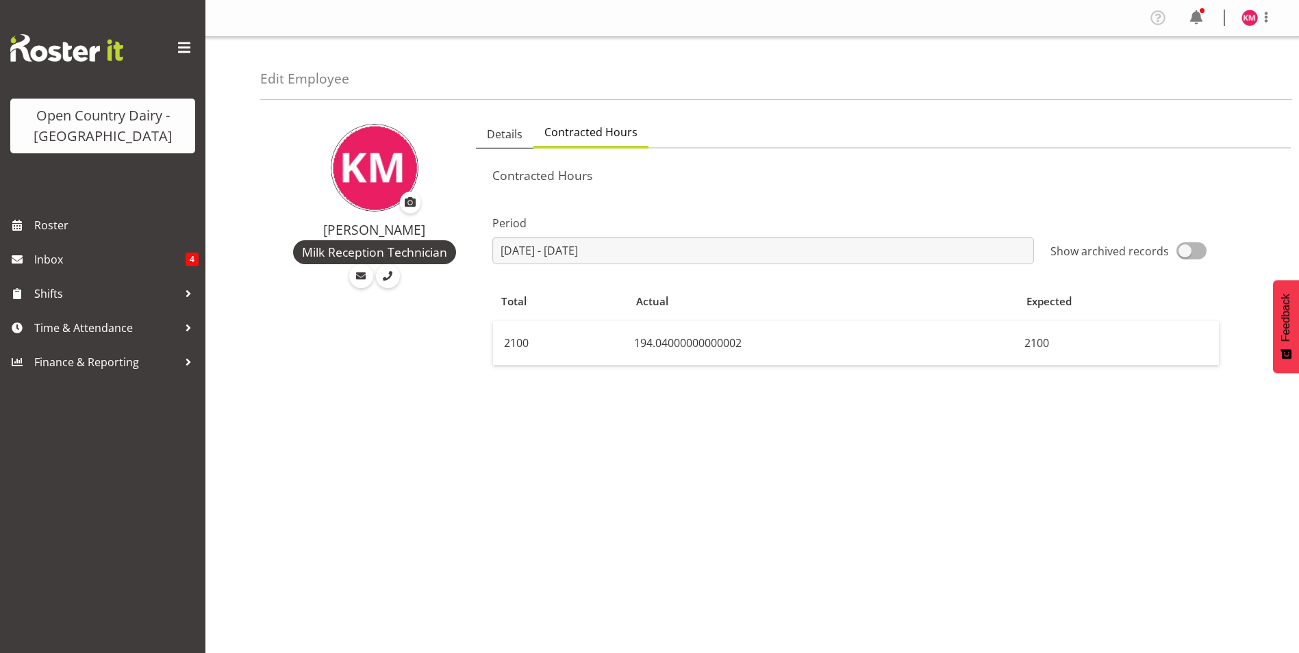
click at [489, 131] on span "Details" at bounding box center [505, 134] width 36 height 16
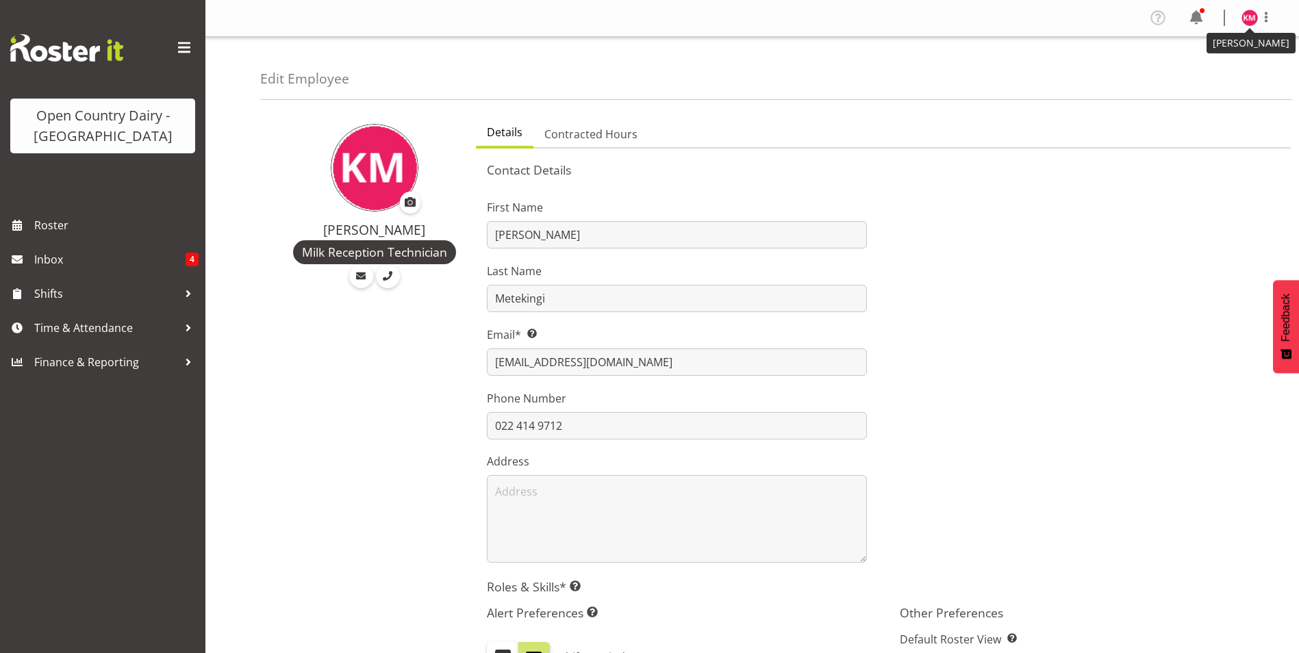
click at [1254, 16] on img at bounding box center [1249, 18] width 16 height 16
click at [1179, 66] on link "Log Out" at bounding box center [1208, 72] width 131 height 25
